Goal: Information Seeking & Learning: Learn about a topic

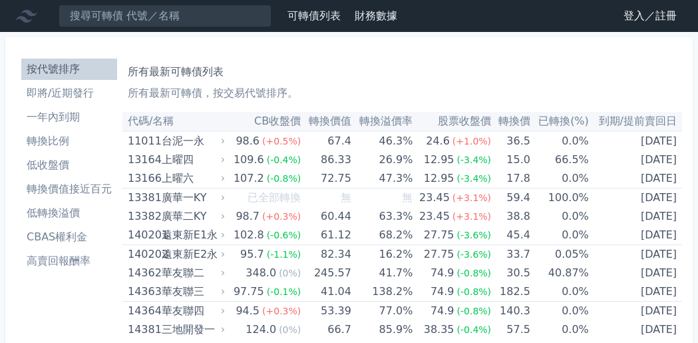
drag, startPoint x: 97, startPoint y: 1, endPoint x: 89, endPoint y: 280, distance: 279.7
click at [628, 17] on link "登入／註冊" at bounding box center [650, 15] width 75 height 21
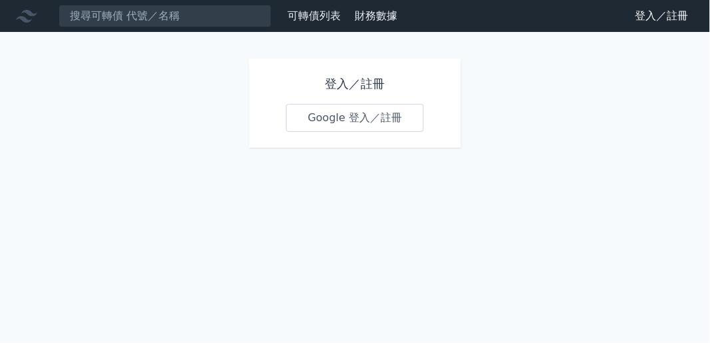
click at [315, 115] on link "Google 登入／註冊" at bounding box center [355, 118] width 138 height 28
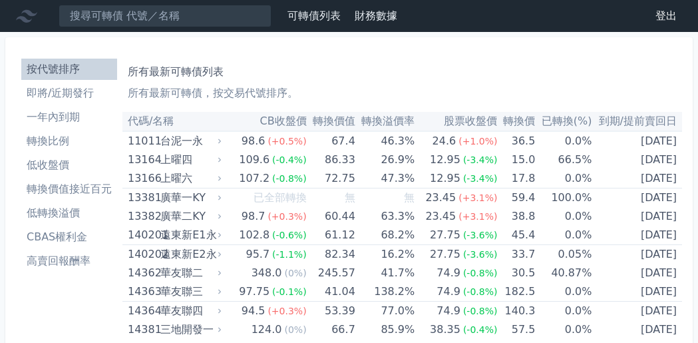
click at [67, 256] on li "高賣回報酬率" at bounding box center [69, 261] width 96 height 16
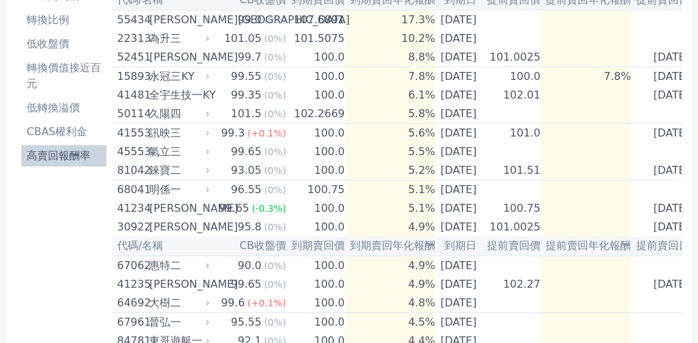
scroll to position [111, 0]
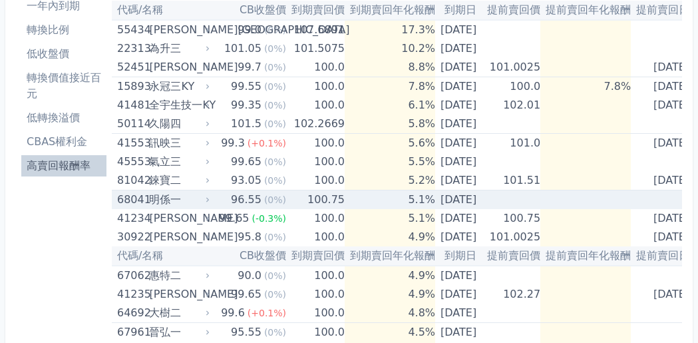
click at [154, 202] on div "明係一" at bounding box center [178, 199] width 58 height 19
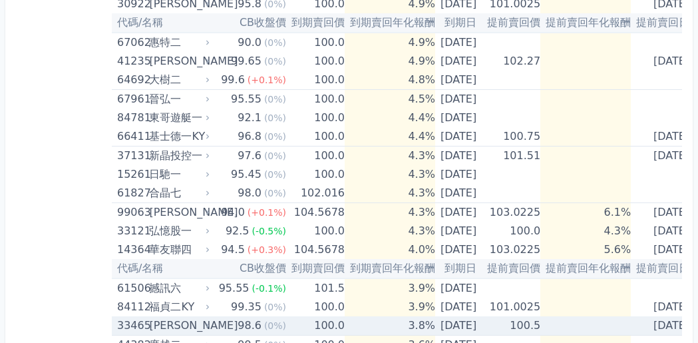
scroll to position [694, 0]
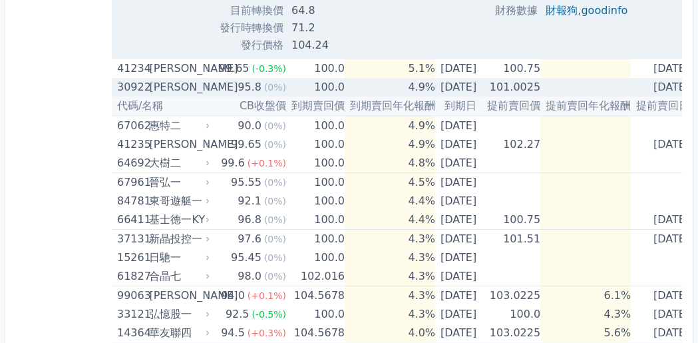
click at [136, 91] on div "30922" at bounding box center [131, 87] width 29 height 19
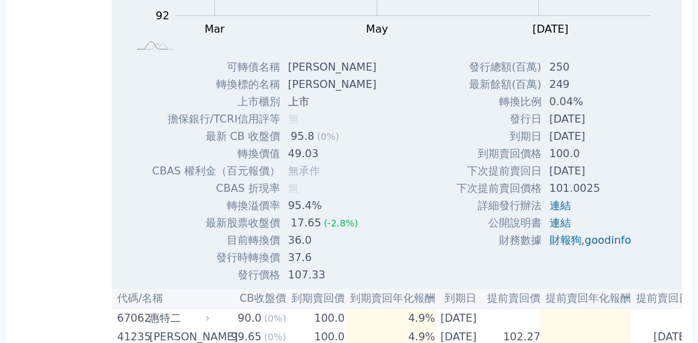
scroll to position [943, 0]
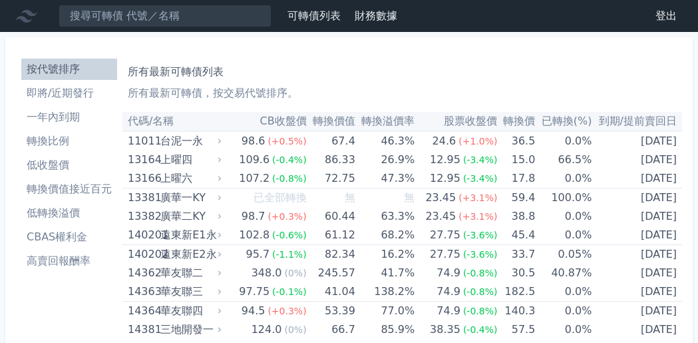
click at [50, 262] on li "高賣回報酬率" at bounding box center [69, 261] width 96 height 16
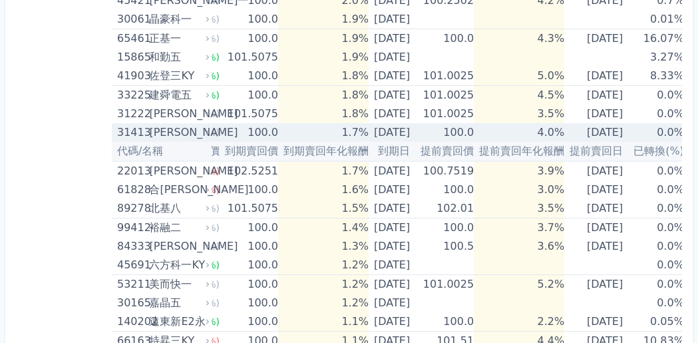
scroll to position [1276, 0]
